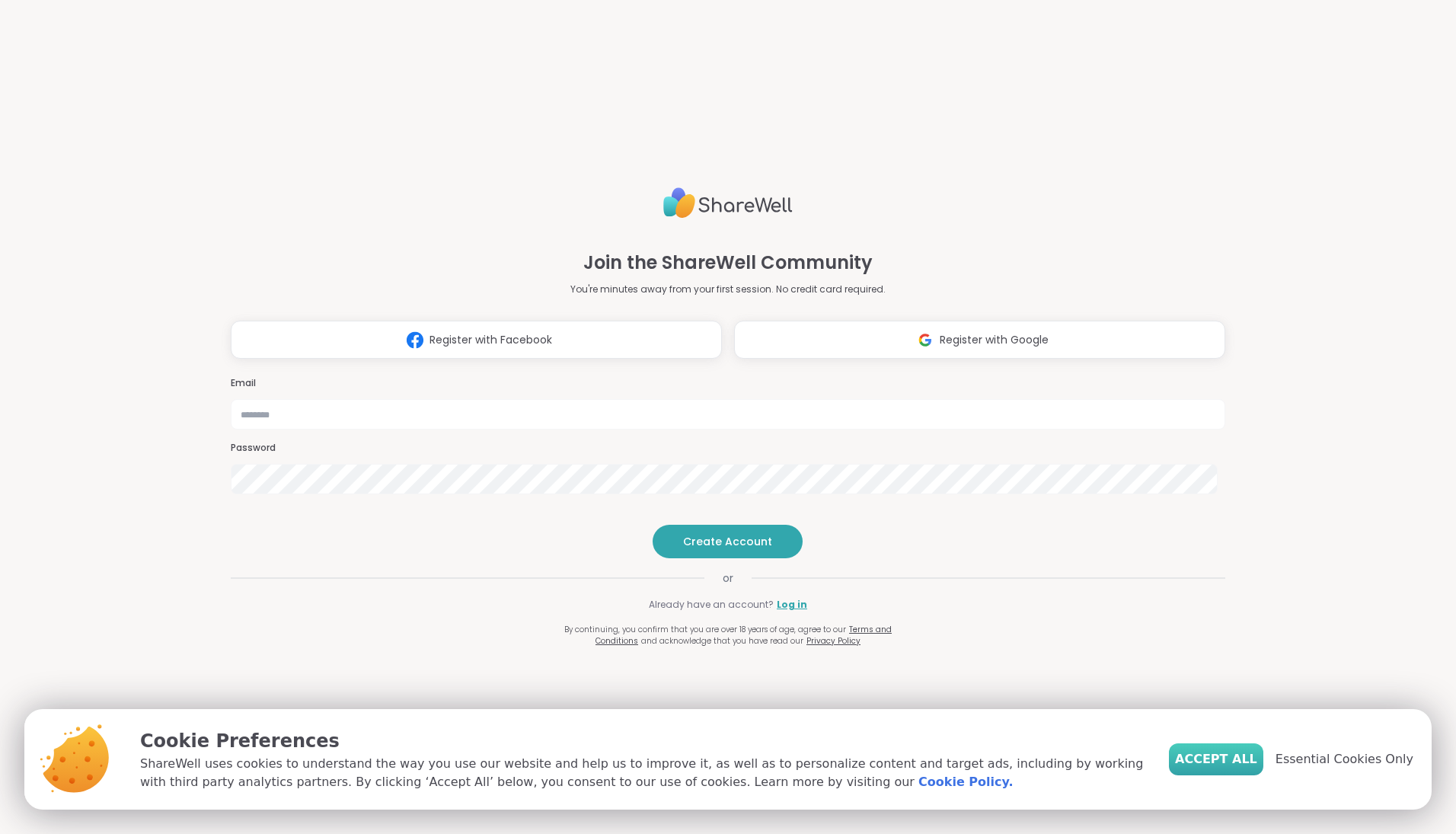
click at [1234, 761] on span "Accept All" at bounding box center [1216, 759] width 82 height 18
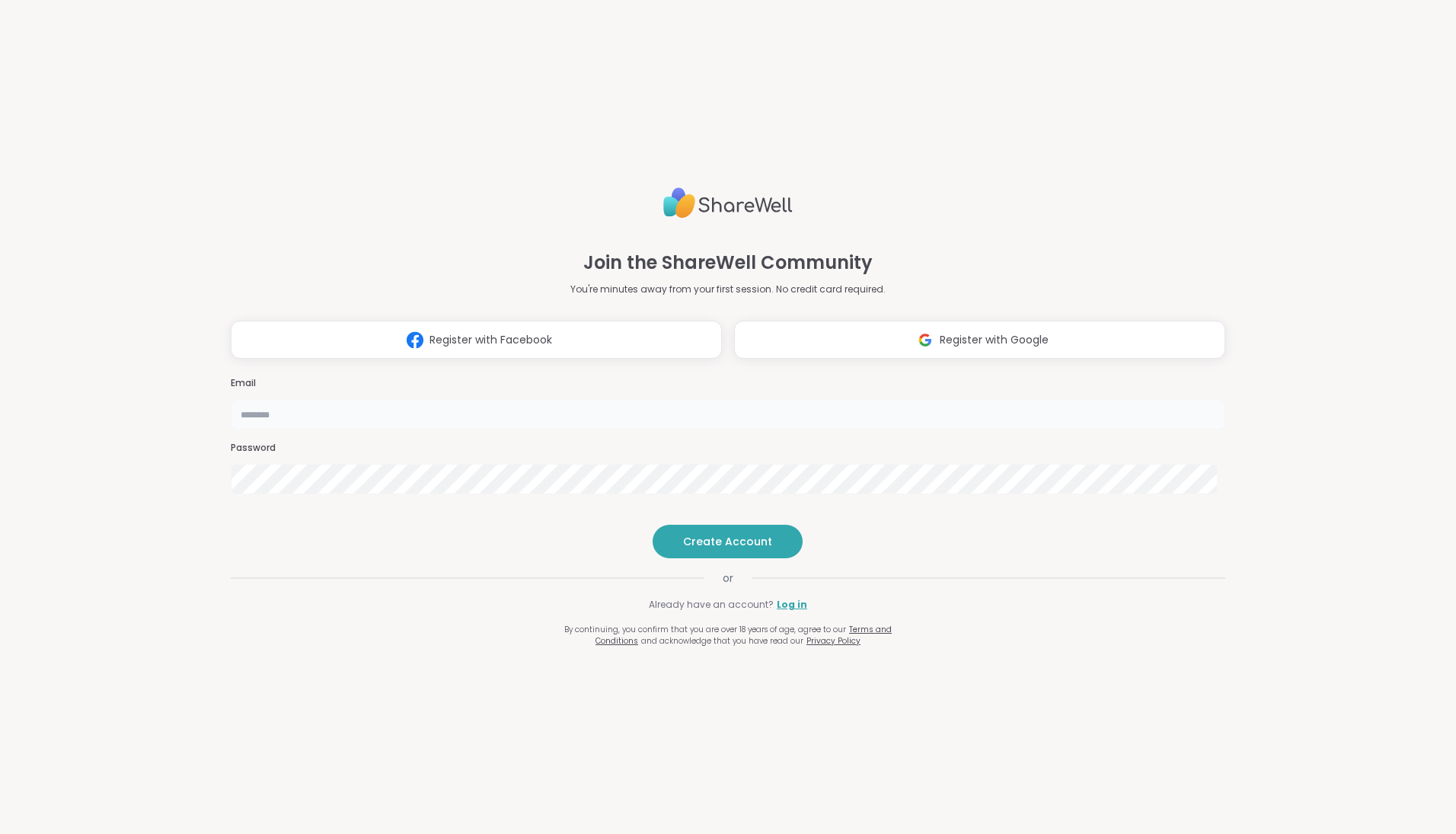
click at [648, 399] on input "email" at bounding box center [727, 414] width 994 height 31
type input "**********"
click at [713, 549] on span "Create Account" at bounding box center [727, 541] width 89 height 15
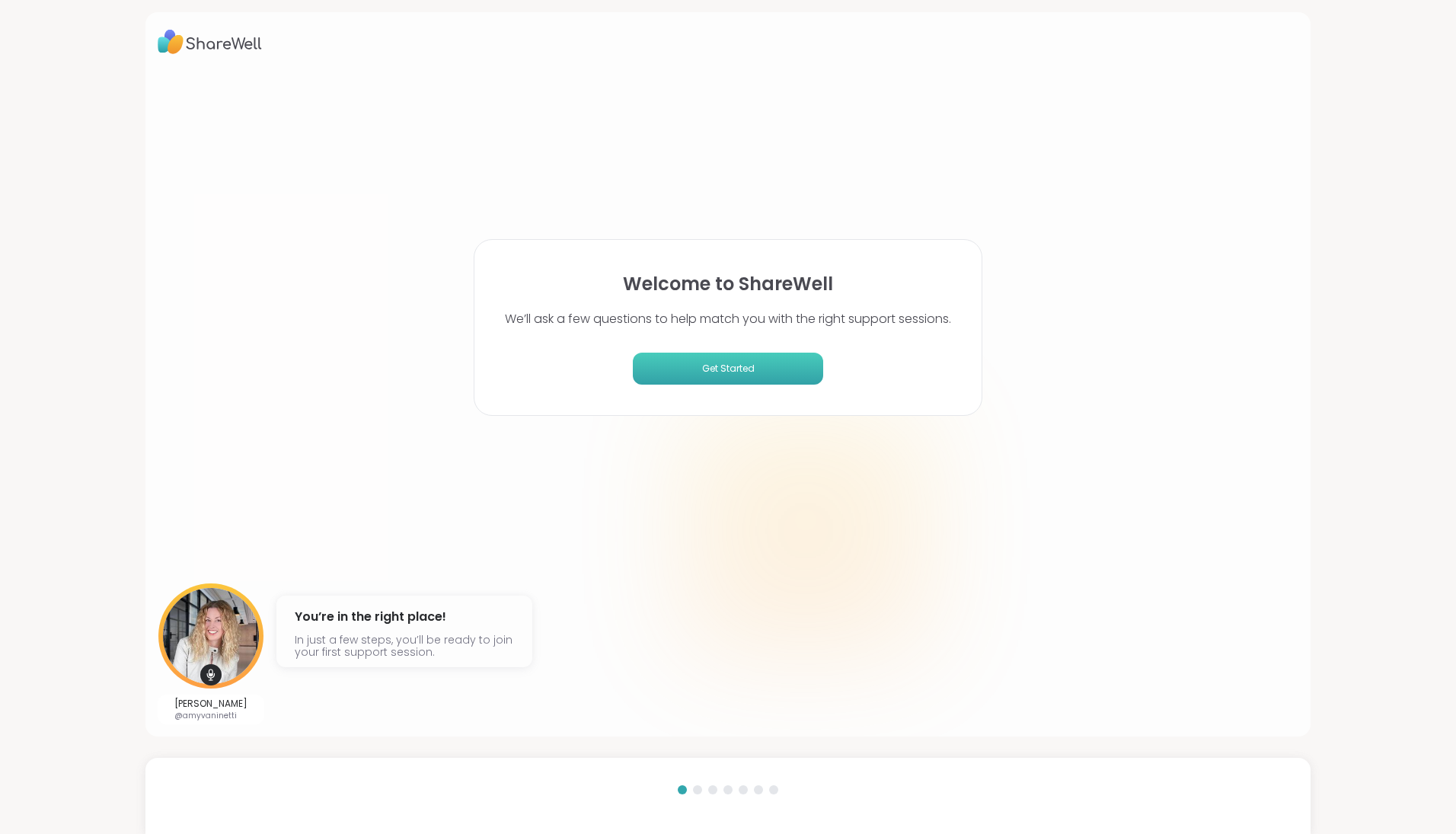
click at [711, 369] on span "Get Started" at bounding box center [728, 369] width 178 height 14
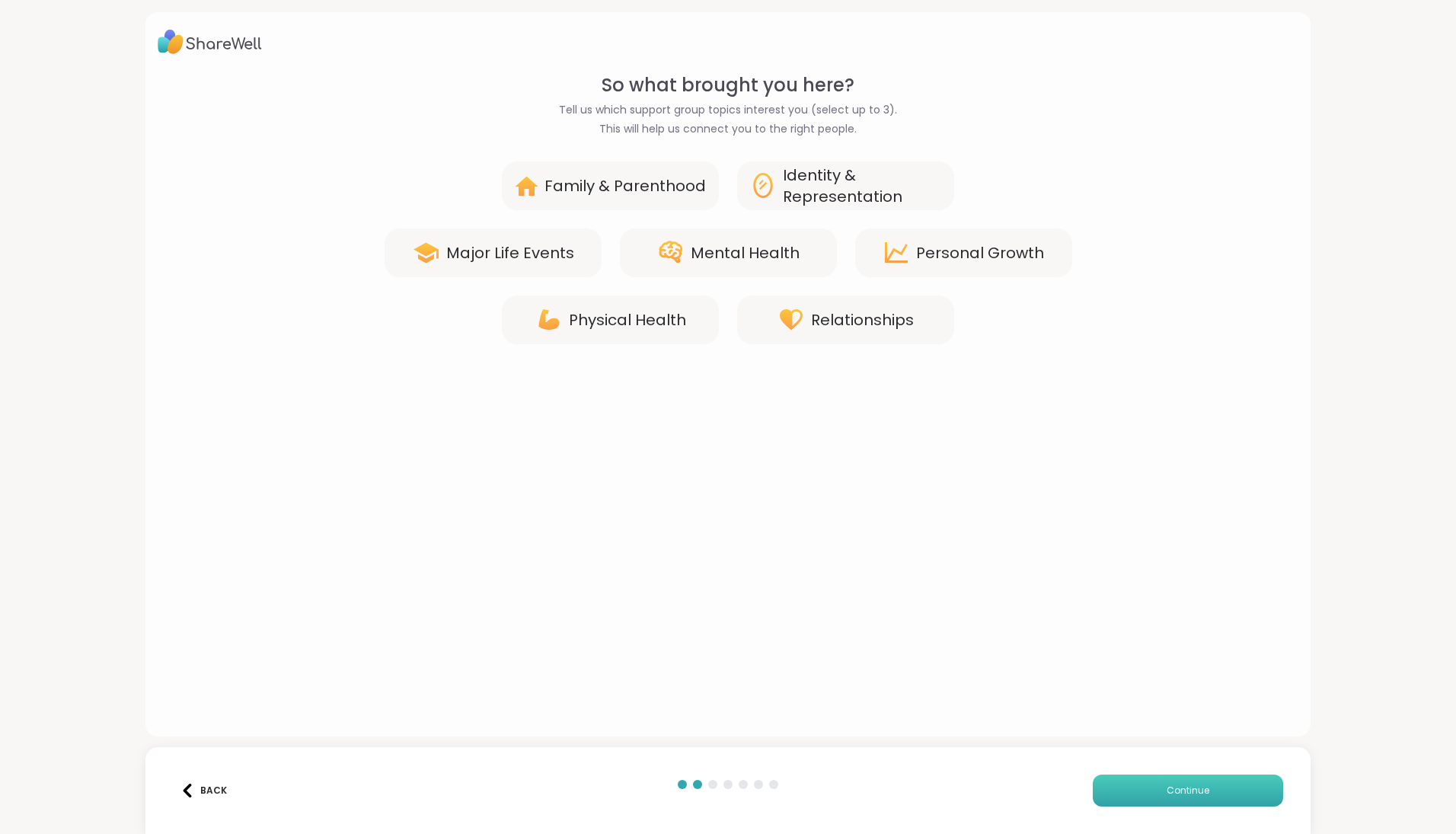
click at [1174, 789] on span "Continue" at bounding box center [1187, 790] width 43 height 14
